Goal: Check status

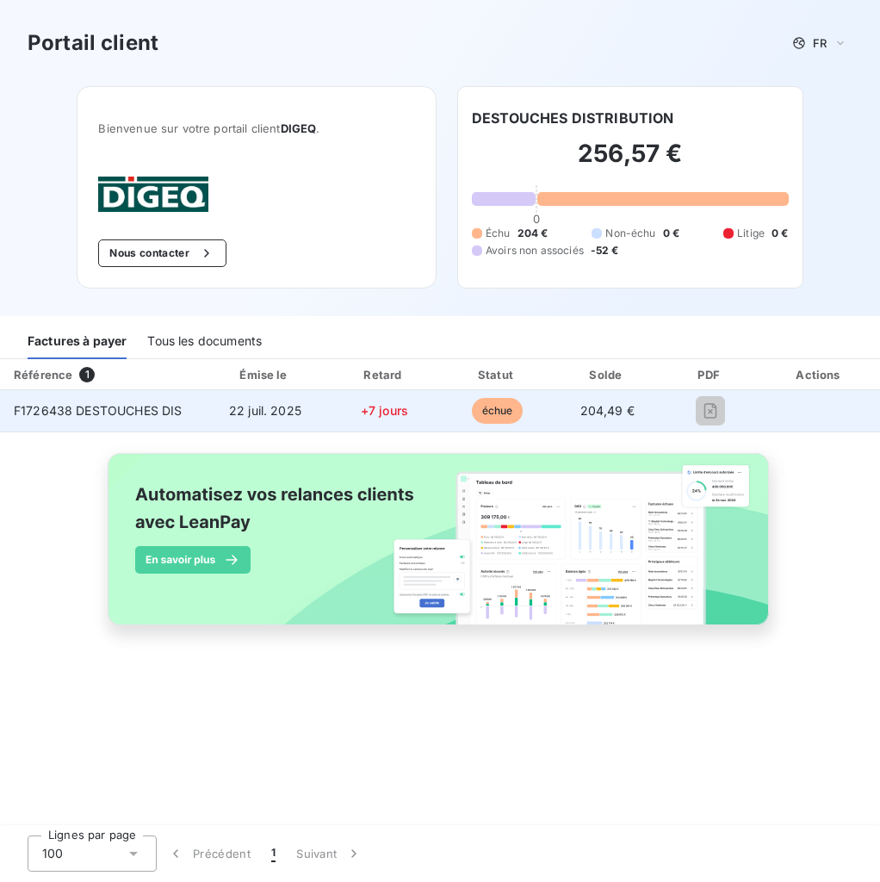
click at [140, 409] on span "F1726438 DESTOUCHES DIS" at bounding box center [98, 410] width 168 height 15
click at [208, 416] on td "22 juil. 2025" at bounding box center [265, 410] width 124 height 41
click at [135, 415] on span "F1726438 DESTOUCHES DIS" at bounding box center [98, 410] width 168 height 15
click at [137, 418] on span "F1726438 DESTOUCHES DIS" at bounding box center [98, 410] width 168 height 15
